Goal: Task Accomplishment & Management: Use online tool/utility

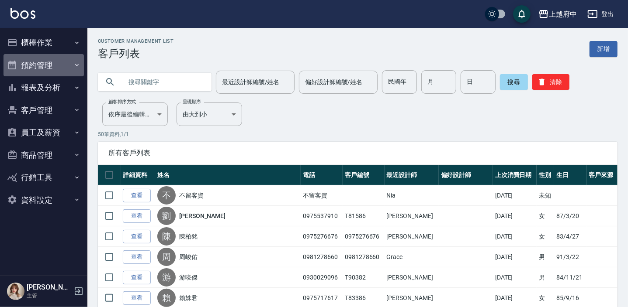
click at [44, 62] on button "預約管理" at bounding box center [43, 65] width 80 height 23
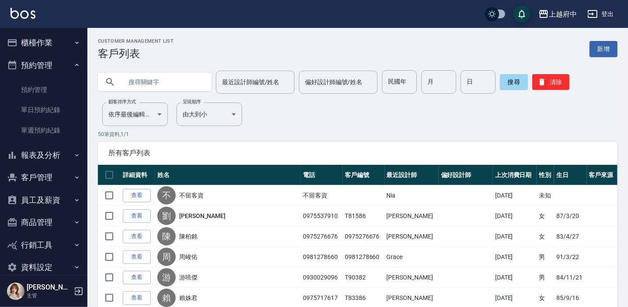
click at [40, 155] on button "報表及分析" at bounding box center [43, 155] width 80 height 23
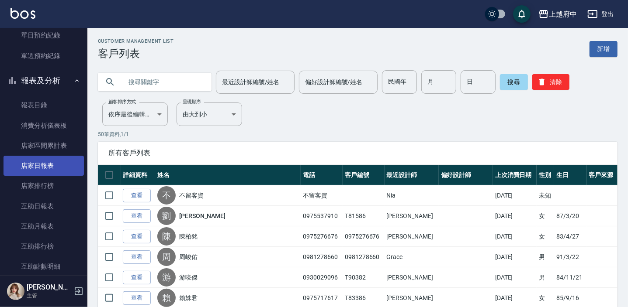
scroll to position [79, 0]
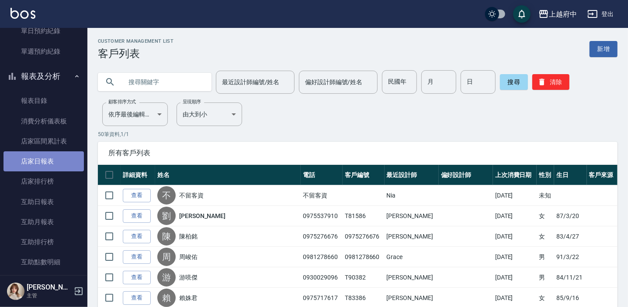
click at [44, 164] on link "店家日報表" at bounding box center [43, 162] width 80 height 20
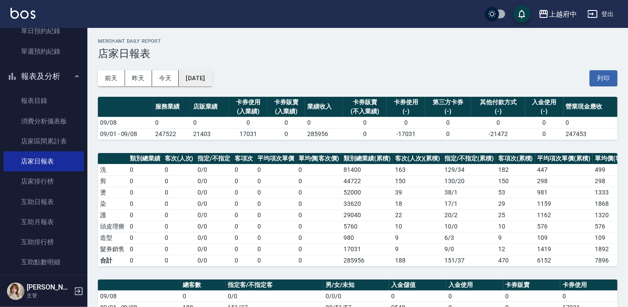
click at [205, 74] on button "[DATE]" at bounding box center [195, 78] width 33 height 16
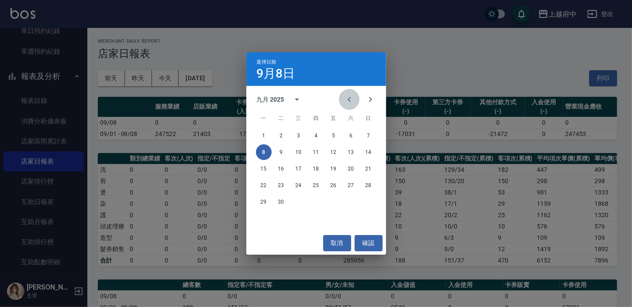
click at [353, 100] on icon "Previous month" at bounding box center [349, 99] width 10 height 10
click at [265, 149] on button "4" at bounding box center [264, 153] width 16 height 16
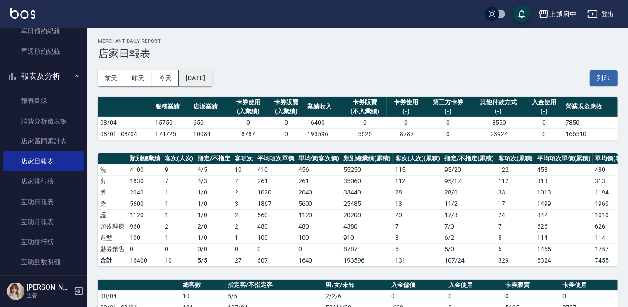
click at [212, 76] on button "[DATE]" at bounding box center [195, 78] width 33 height 16
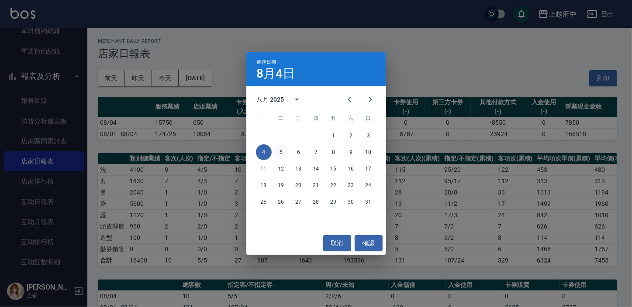
click at [281, 152] on button "5" at bounding box center [281, 153] width 16 height 16
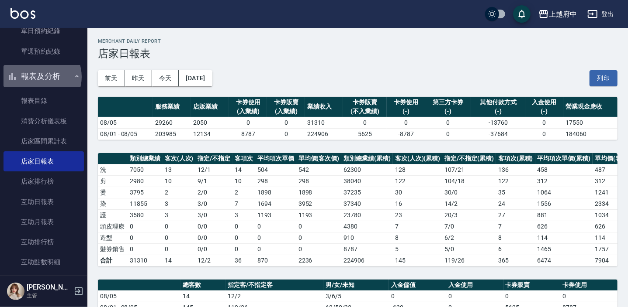
click at [38, 76] on button "報表及分析" at bounding box center [43, 76] width 80 height 23
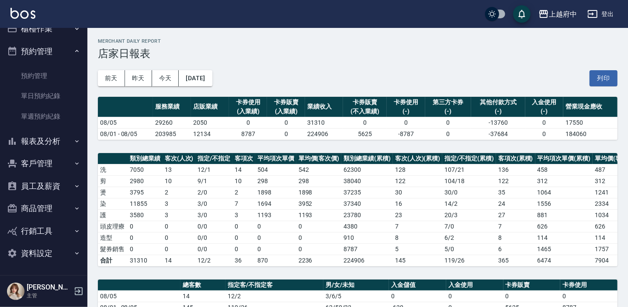
scroll to position [14, 0]
click at [46, 46] on button "預約管理" at bounding box center [43, 51] width 80 height 23
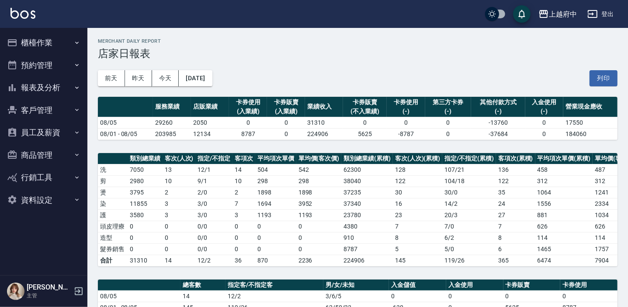
scroll to position [0, 0]
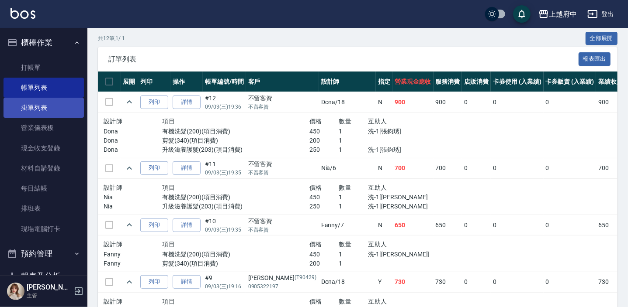
scroll to position [198, 0]
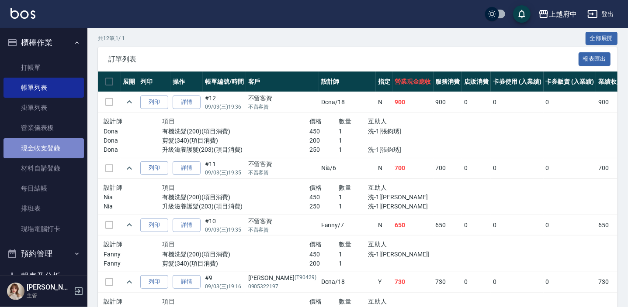
click at [44, 144] on link "現金收支登錄" at bounding box center [43, 148] width 80 height 20
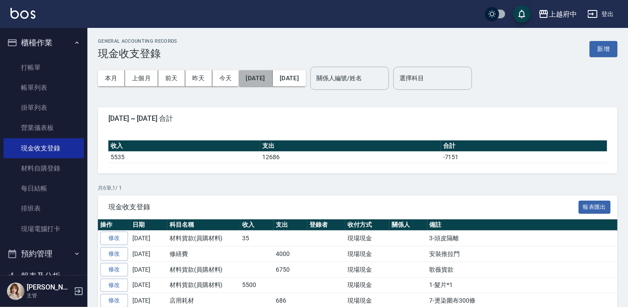
click at [266, 75] on button "[DATE]" at bounding box center [255, 78] width 34 height 16
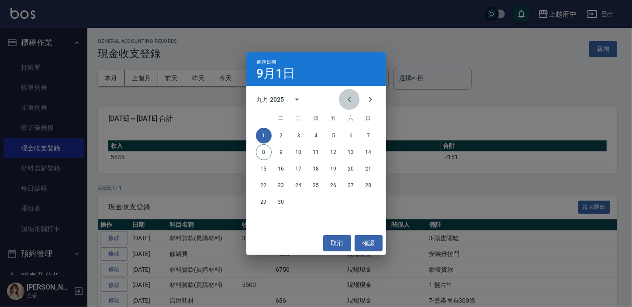
drag, startPoint x: 350, startPoint y: 100, endPoint x: 345, endPoint y: 105, distance: 6.2
click at [350, 100] on icon "Previous month" at bounding box center [349, 99] width 10 height 10
click at [262, 155] on button "4" at bounding box center [264, 153] width 16 height 16
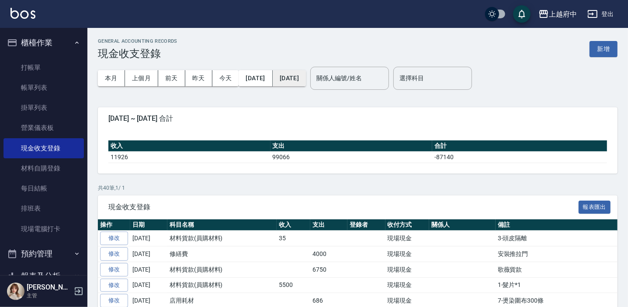
click at [306, 79] on button "[DATE]" at bounding box center [289, 78] width 33 height 16
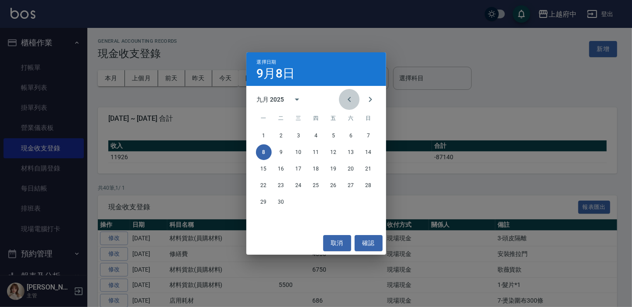
click at [349, 103] on icon "Previous month" at bounding box center [349, 99] width 10 height 10
click at [330, 154] on button "8" at bounding box center [334, 153] width 16 height 16
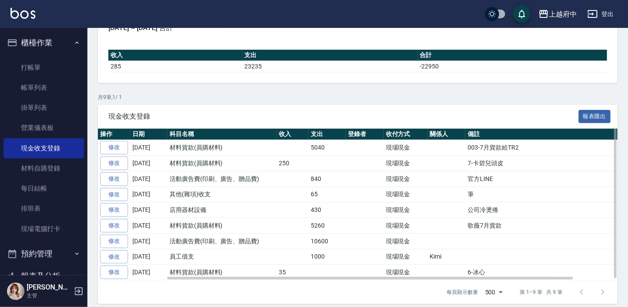
scroll to position [97, 0]
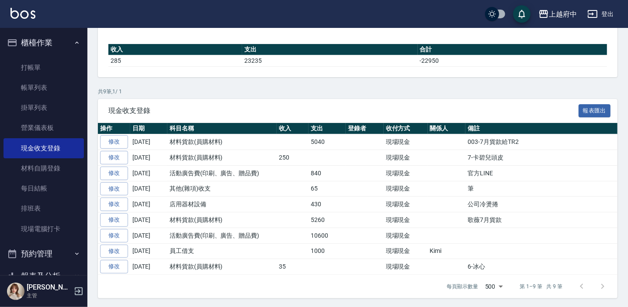
drag, startPoint x: 43, startPoint y: 90, endPoint x: 248, endPoint y: 124, distance: 207.7
click at [43, 90] on link "帳單列表" at bounding box center [43, 88] width 80 height 20
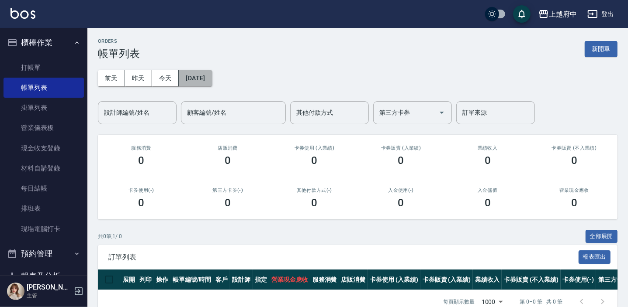
click at [201, 77] on button "[DATE]" at bounding box center [195, 78] width 33 height 16
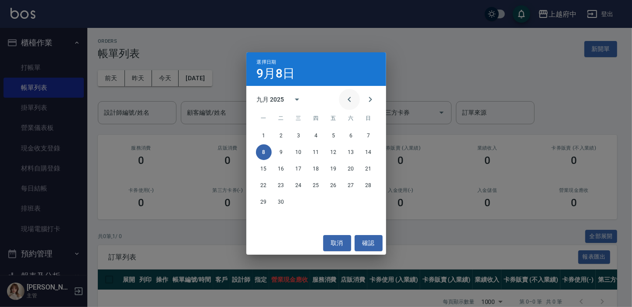
click at [350, 99] on icon "Previous month" at bounding box center [349, 99] width 10 height 10
click at [319, 151] on button "7" at bounding box center [316, 153] width 16 height 16
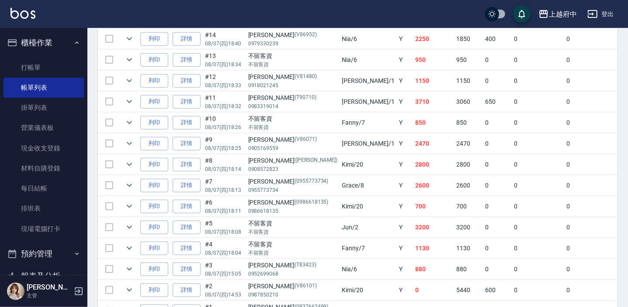
scroll to position [476, 0]
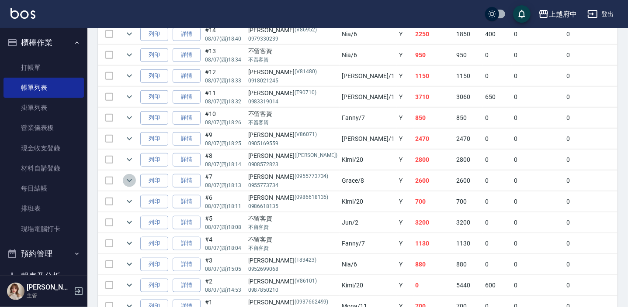
click at [131, 180] on icon "expand row" at bounding box center [129, 181] width 10 height 10
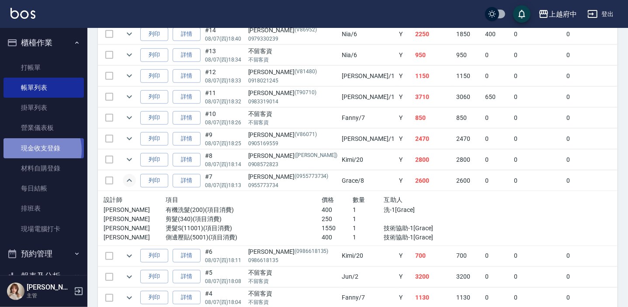
click at [37, 150] on link "現金收支登錄" at bounding box center [43, 148] width 80 height 20
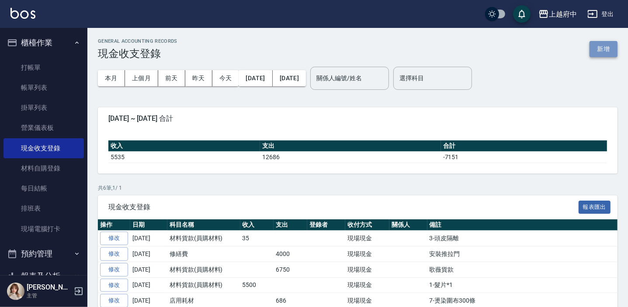
click at [604, 46] on button "新增" at bounding box center [603, 49] width 28 height 16
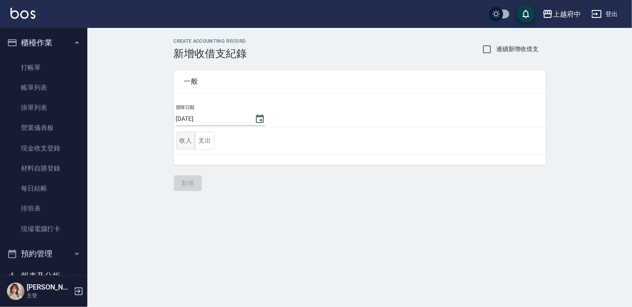
click at [179, 144] on button "收入" at bounding box center [186, 141] width 20 height 18
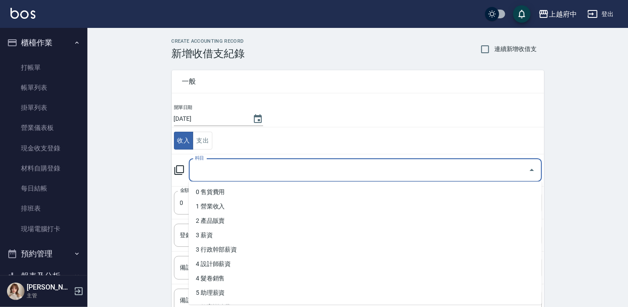
click at [262, 167] on input "科目" at bounding box center [359, 170] width 332 height 15
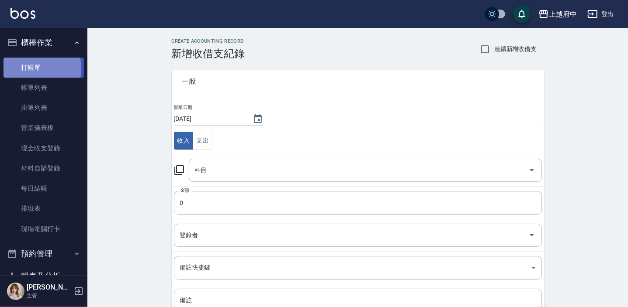
click at [24, 68] on link "打帳單" at bounding box center [43, 68] width 80 height 20
